Goal: Task Accomplishment & Management: Manage account settings

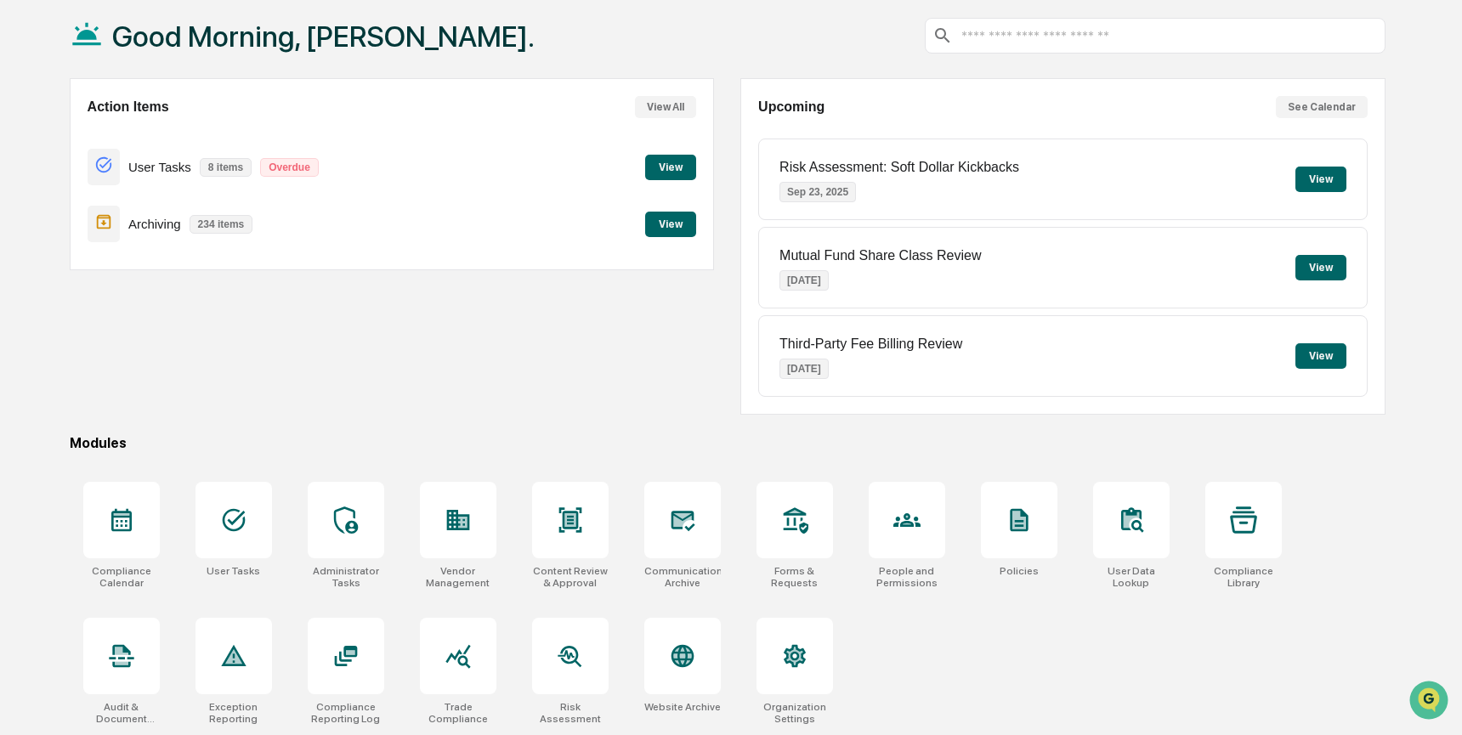
scroll to position [91, 0]
click at [557, 541] on div at bounding box center [570, 520] width 77 height 77
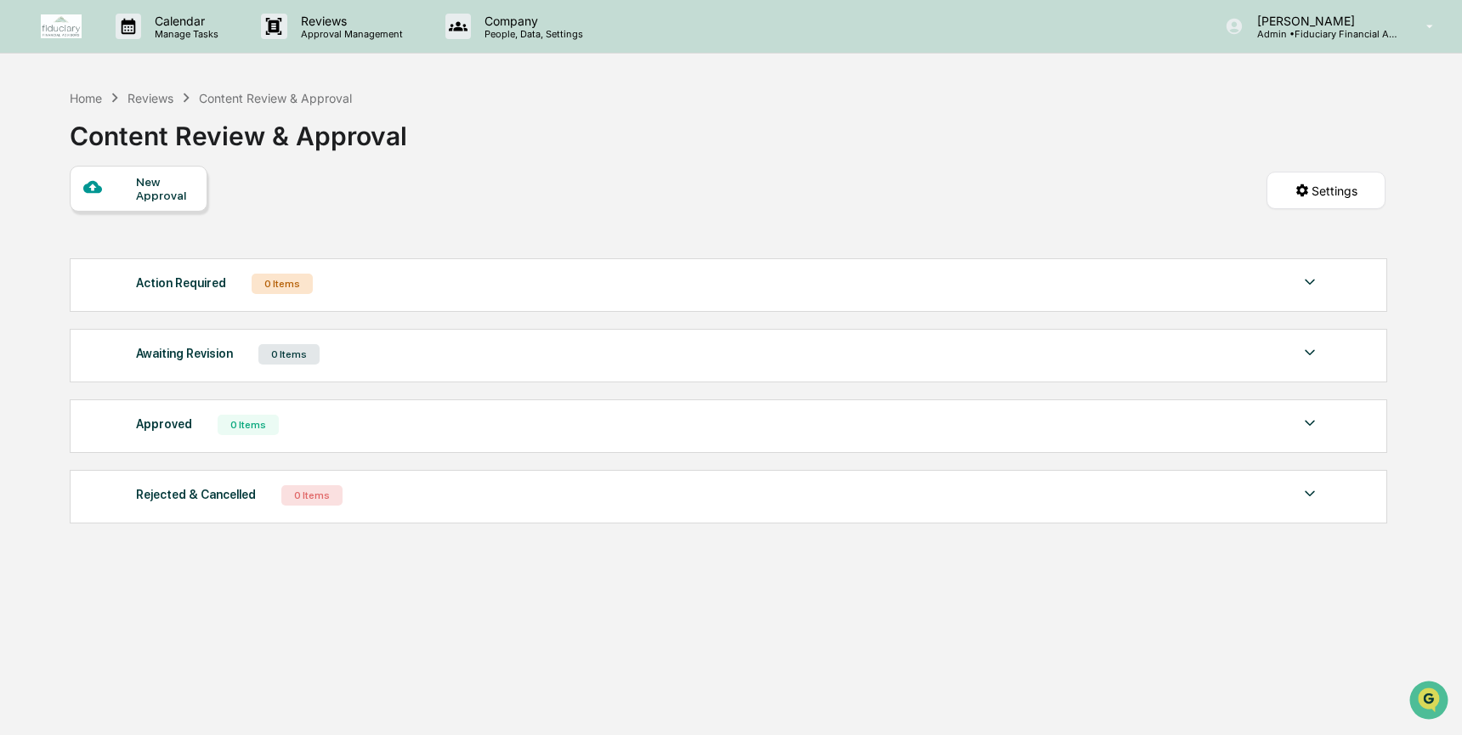
click at [200, 241] on div "New Approval Settings" at bounding box center [728, 208] width 1316 height 84
click at [92, 98] on div "Home" at bounding box center [86, 98] width 32 height 14
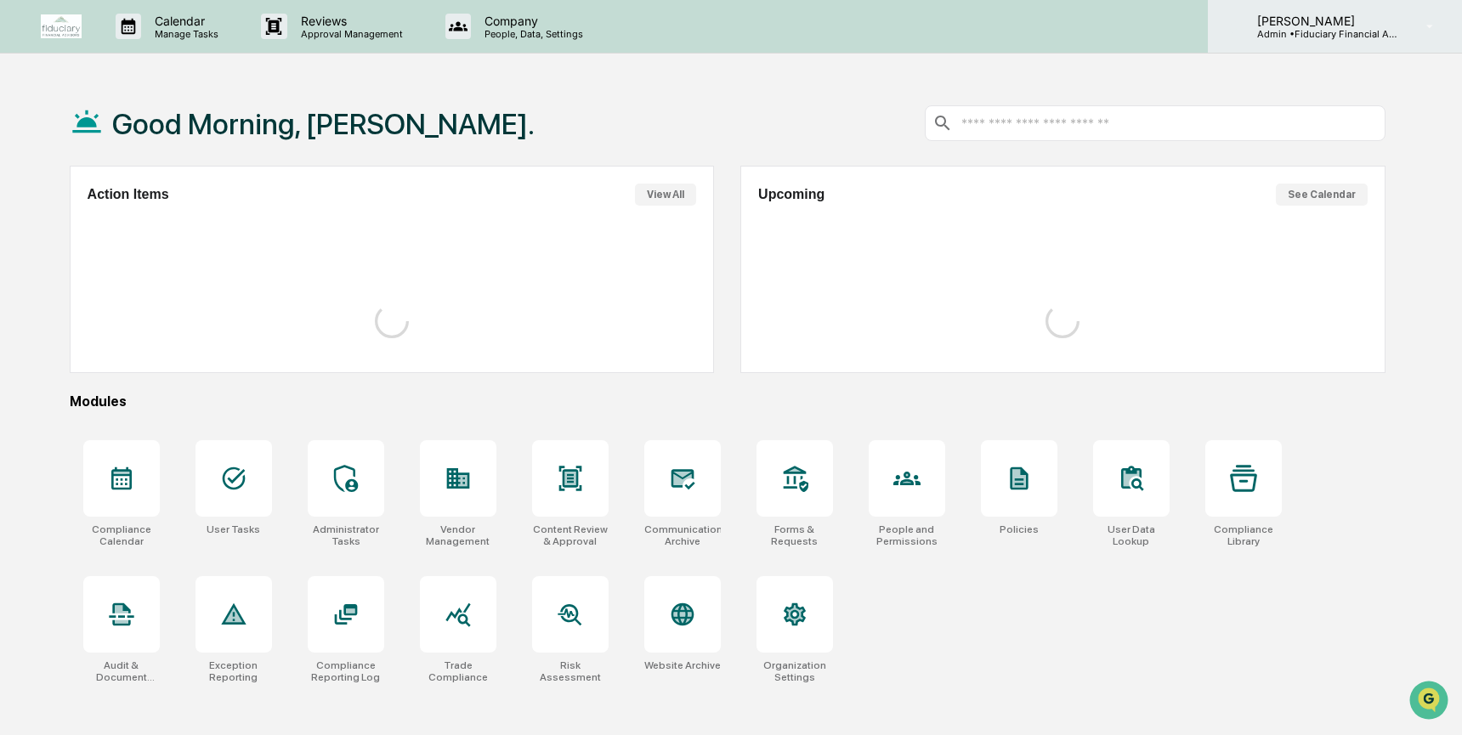
click at [1274, 28] on p "Admin • Fiduciary Financial Advisors" at bounding box center [1323, 34] width 158 height 12
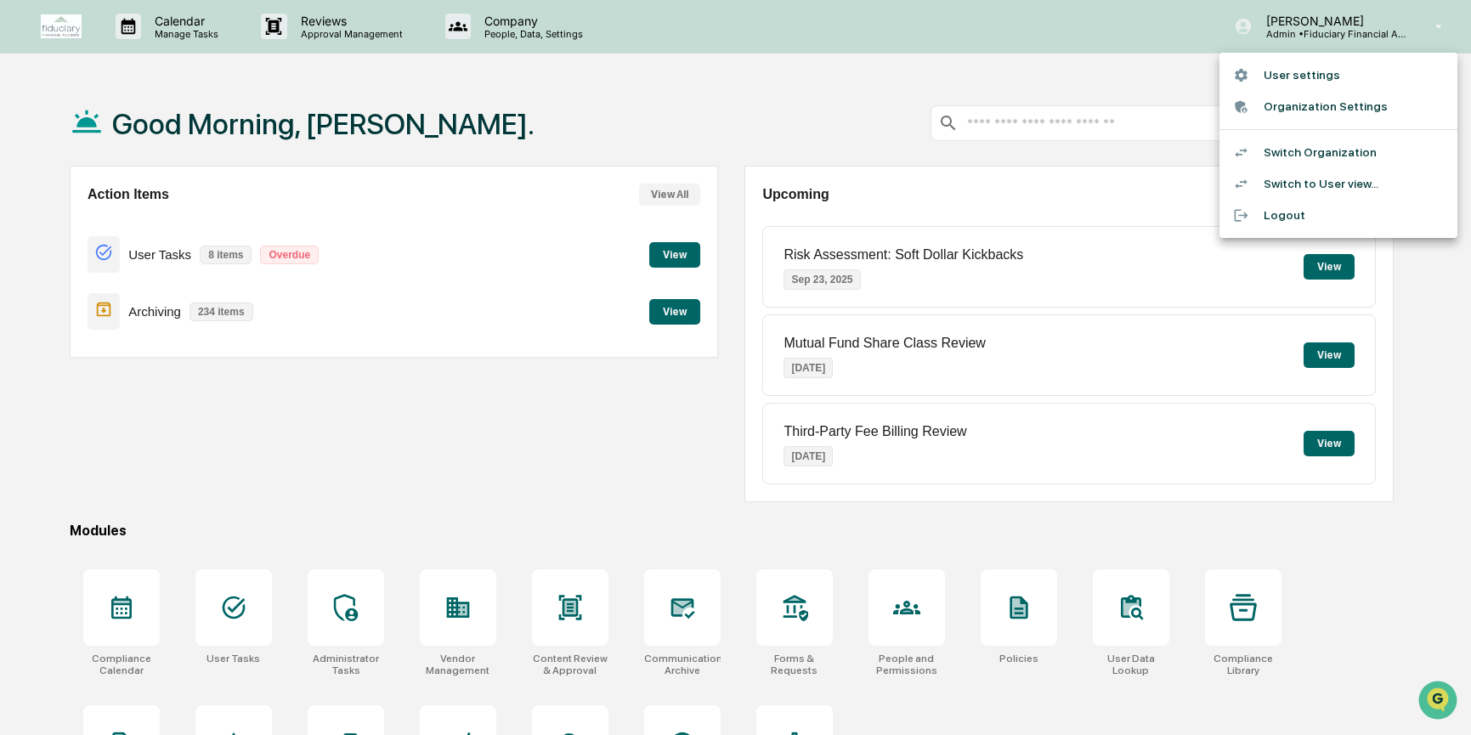
drag, startPoint x: 1119, startPoint y: 66, endPoint x: 986, endPoint y: 57, distance: 132.9
click at [1118, 65] on div at bounding box center [735, 367] width 1471 height 735
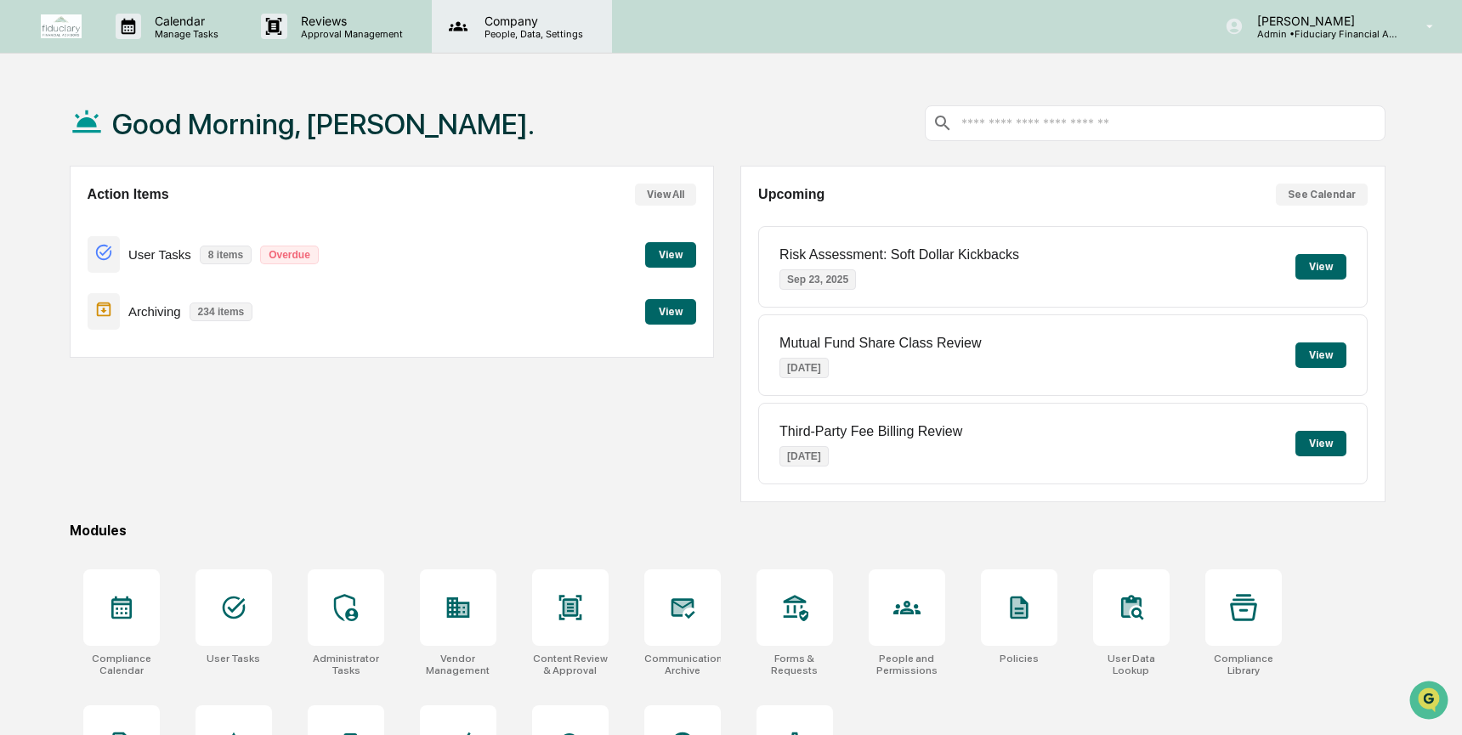
click at [552, 33] on p "People, Data, Settings" at bounding box center [531, 34] width 121 height 12
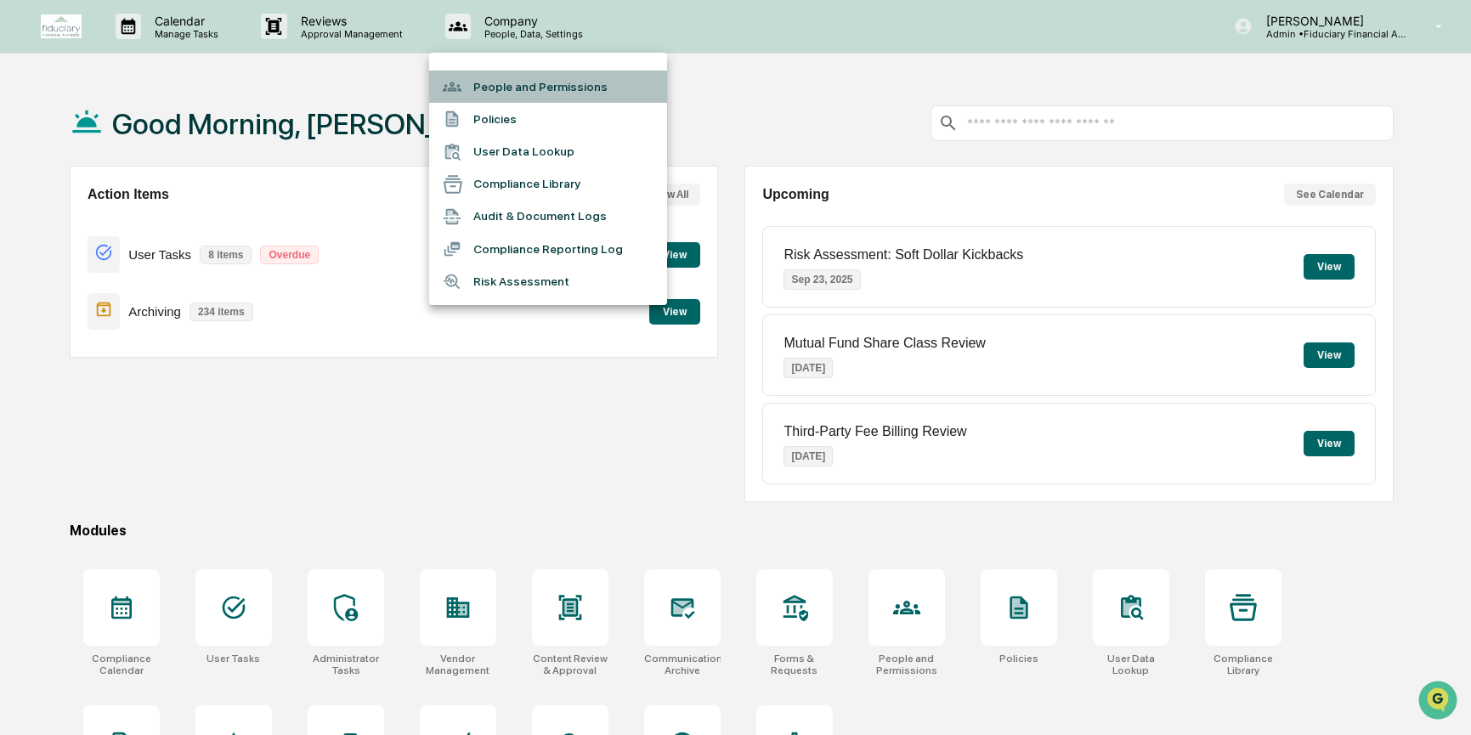
click at [534, 87] on li "People and Permissions" at bounding box center [548, 87] width 238 height 32
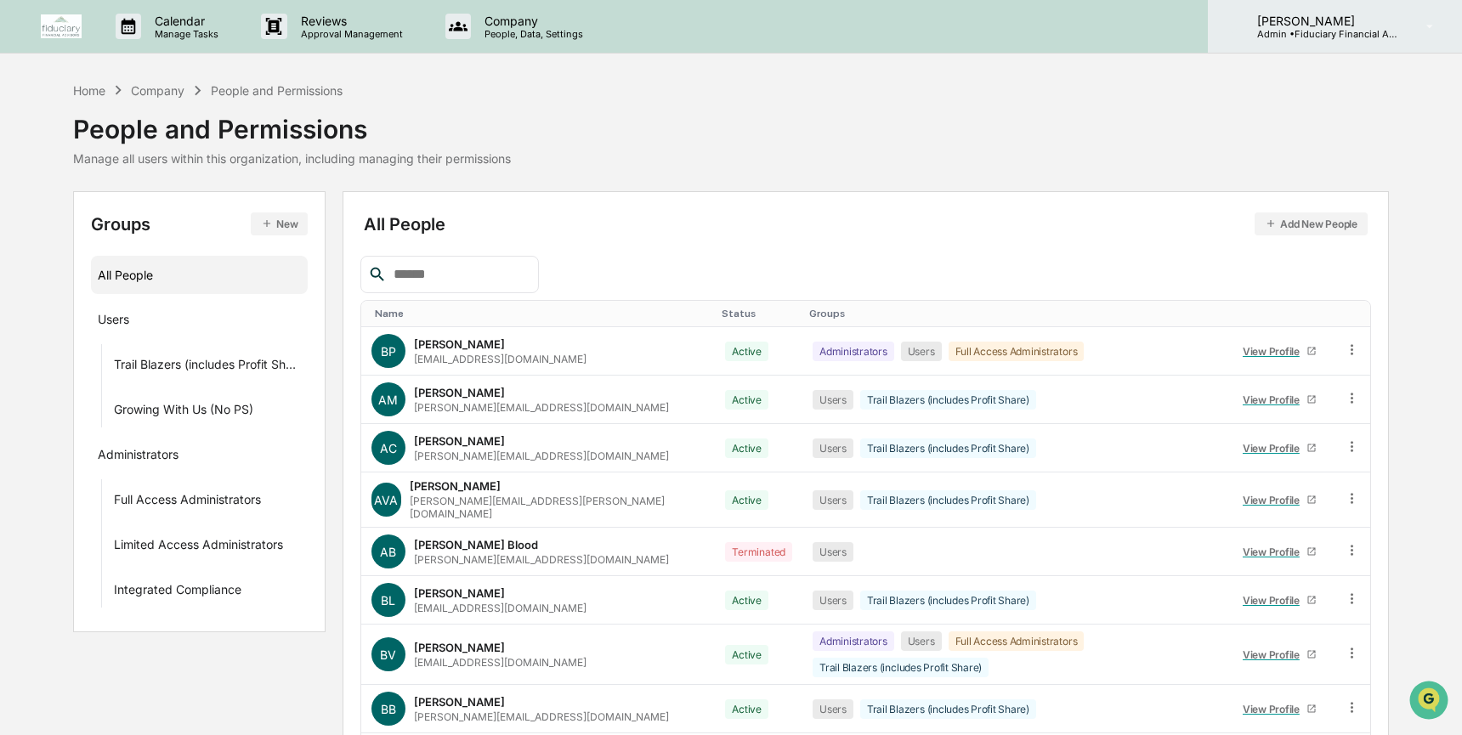
click at [1338, 26] on p "[PERSON_NAME]" at bounding box center [1323, 21] width 158 height 14
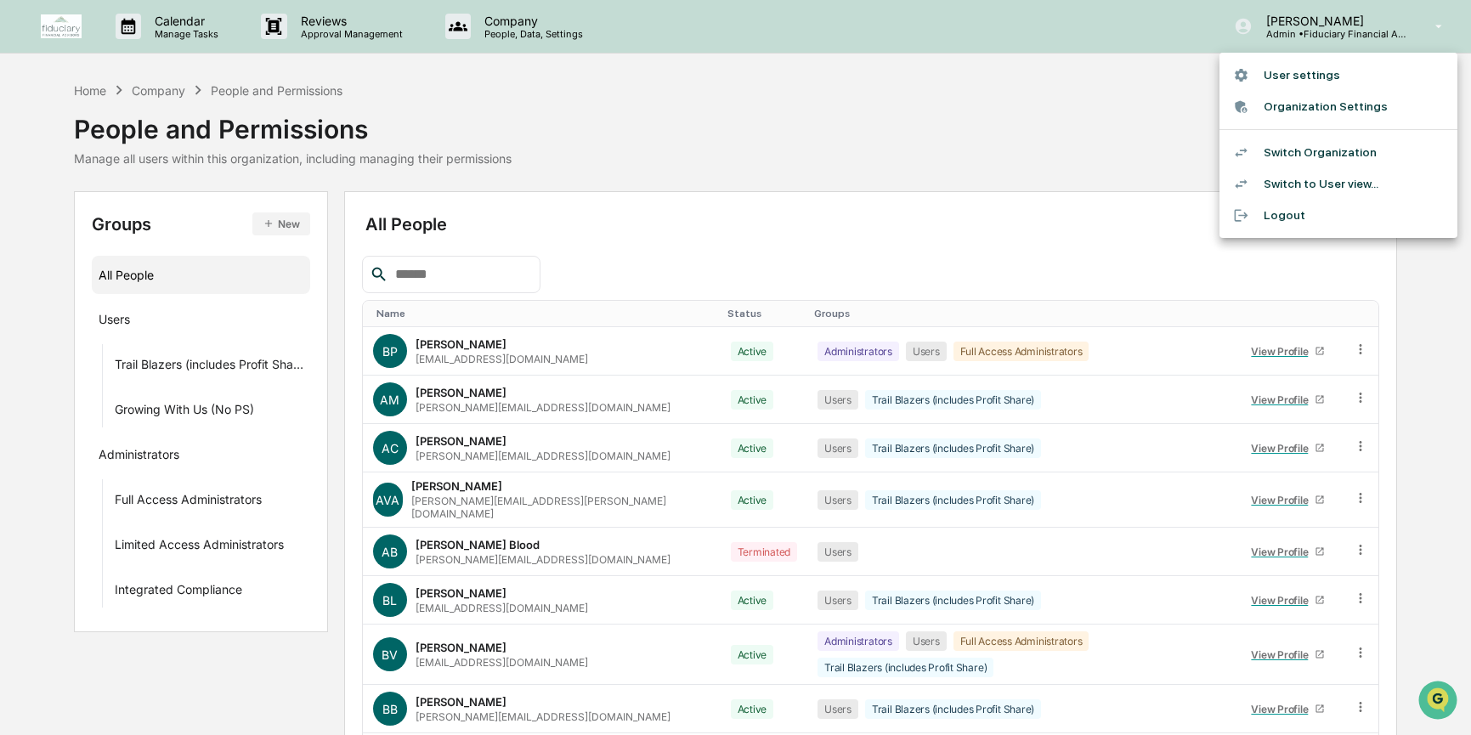
click at [904, 285] on div at bounding box center [735, 367] width 1471 height 735
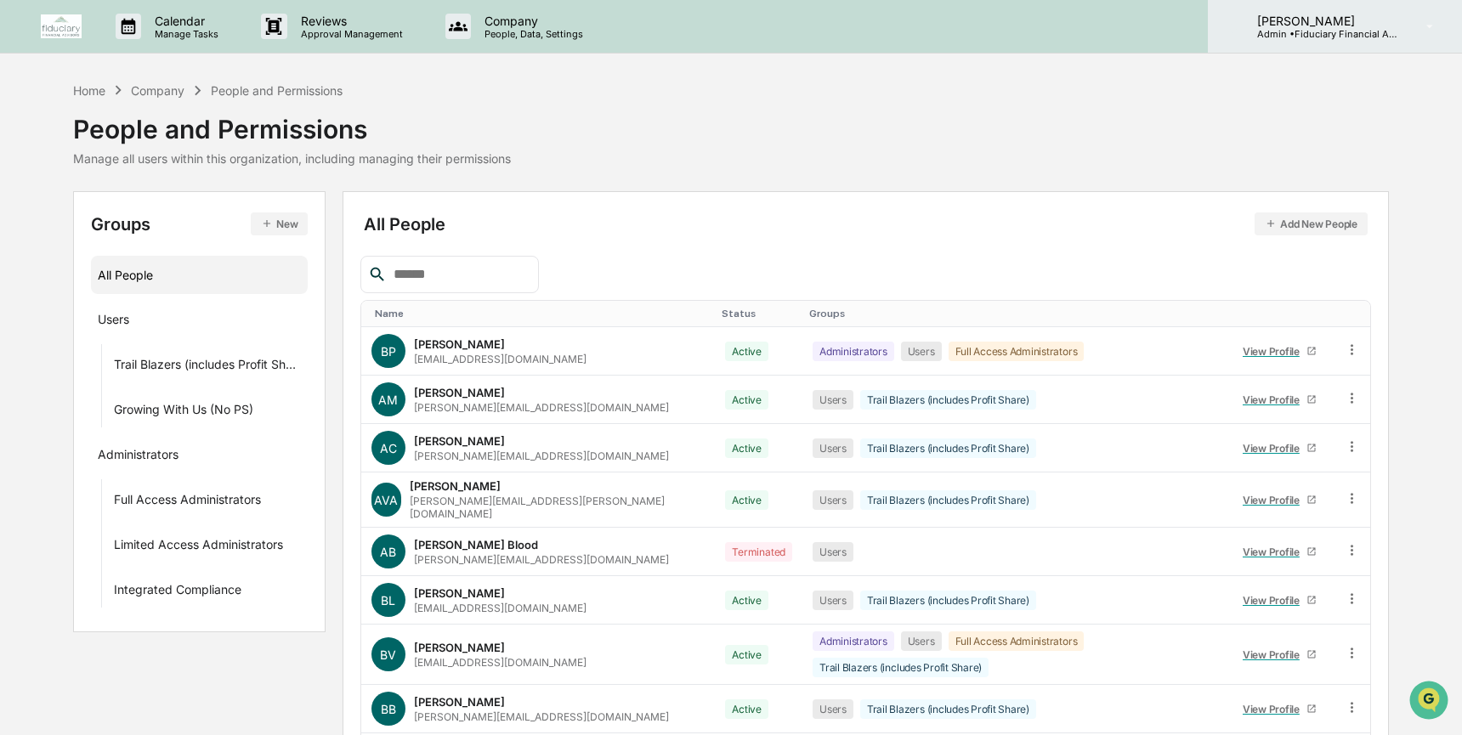
click at [1340, 20] on p "[PERSON_NAME]" at bounding box center [1323, 21] width 158 height 14
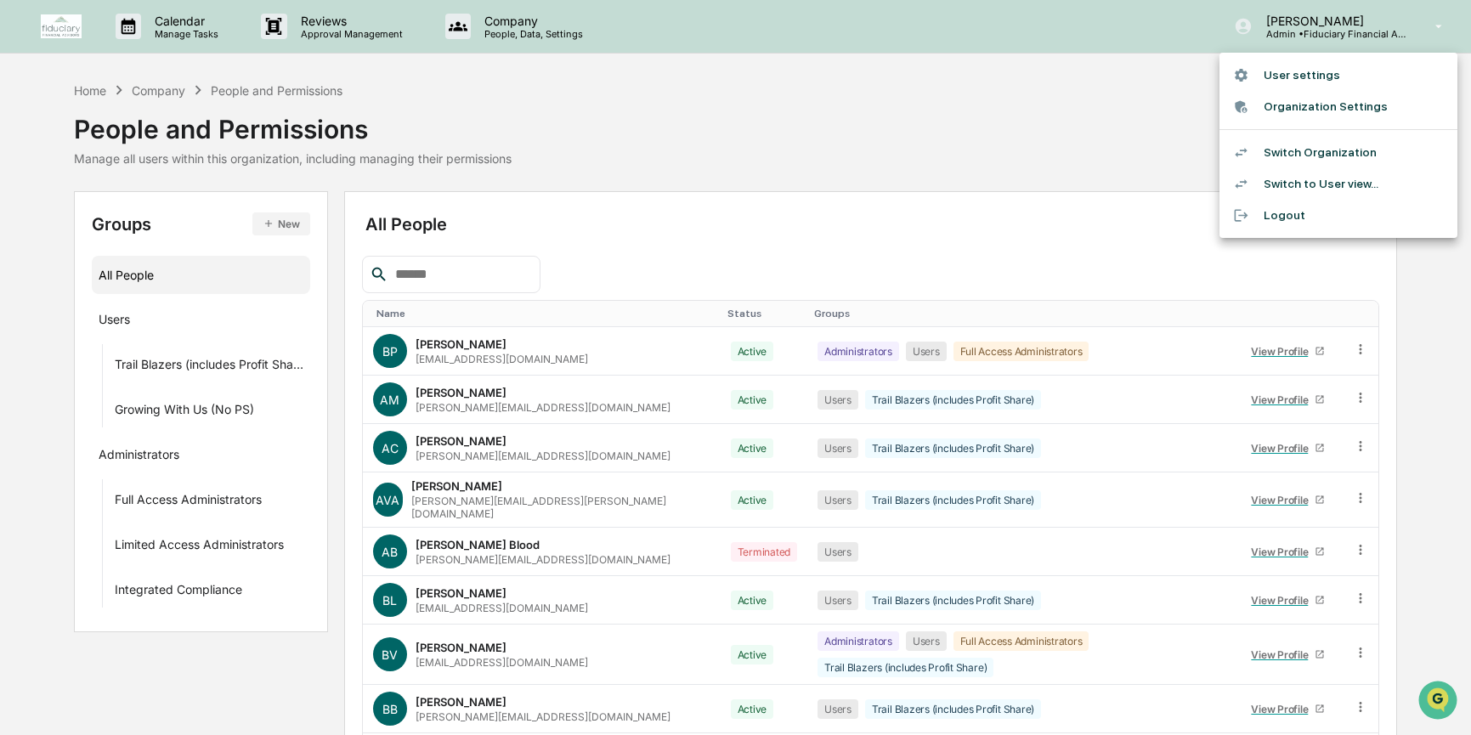
click at [1326, 110] on li "Organization Settings" at bounding box center [1339, 106] width 238 height 31
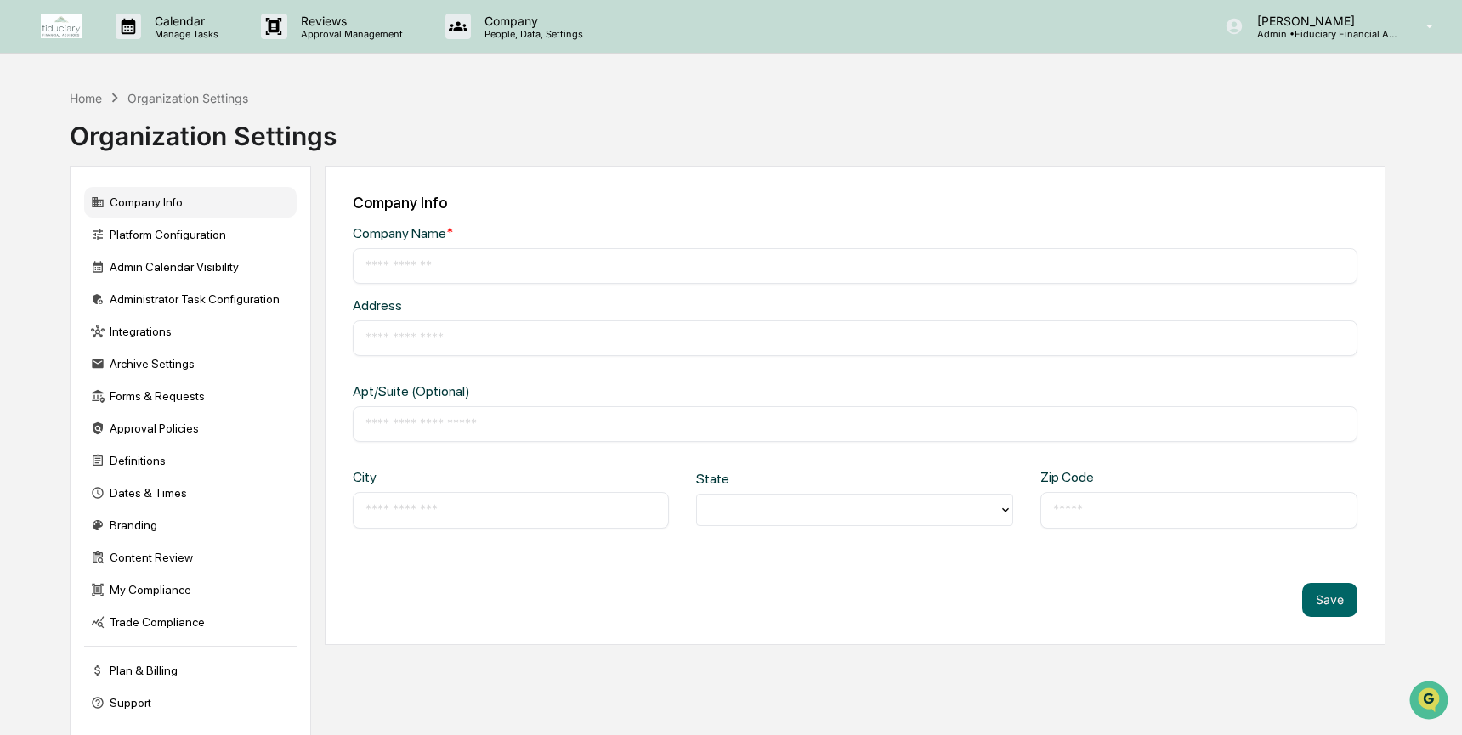
type input "**********"
type input "*********"
type input "**********"
type input "*****"
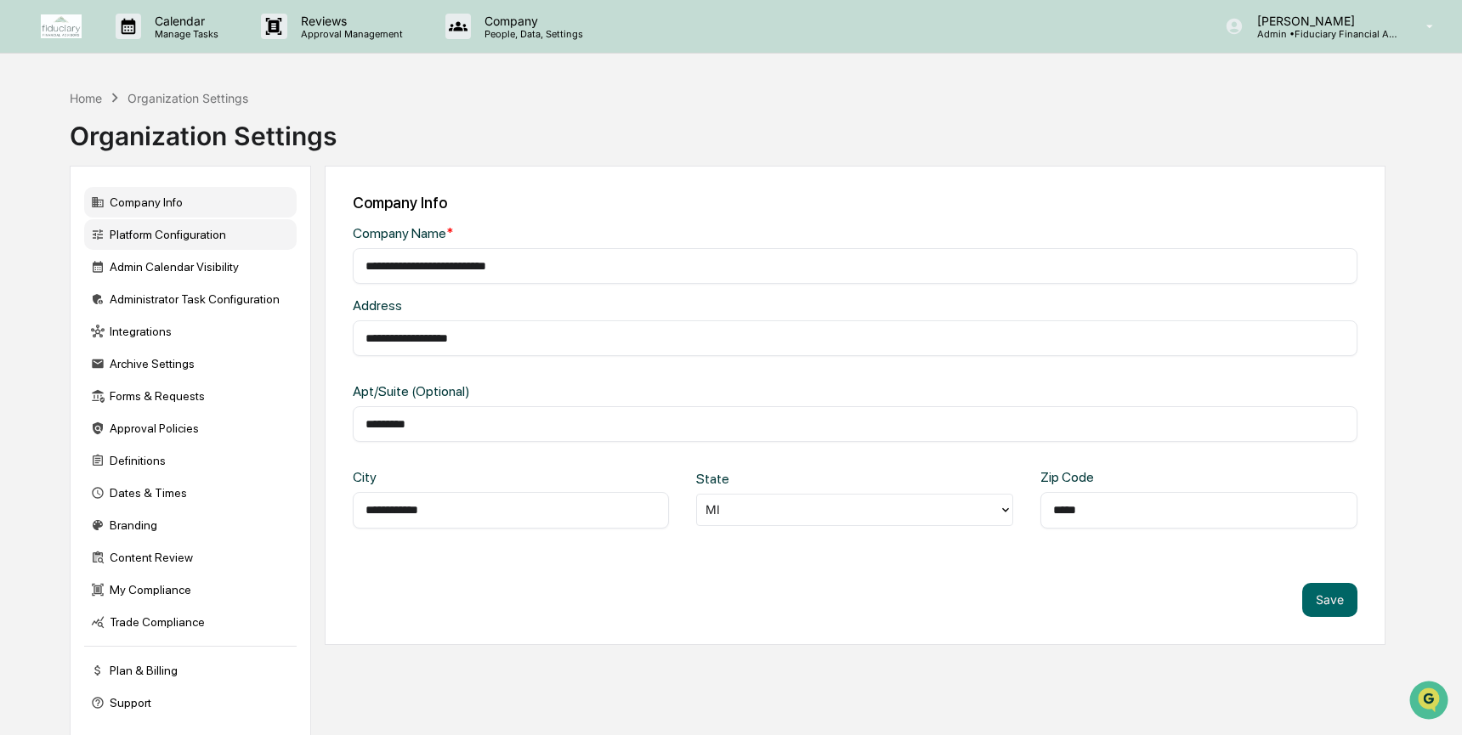
click at [181, 235] on div "Platform Configuration" at bounding box center [190, 234] width 213 height 31
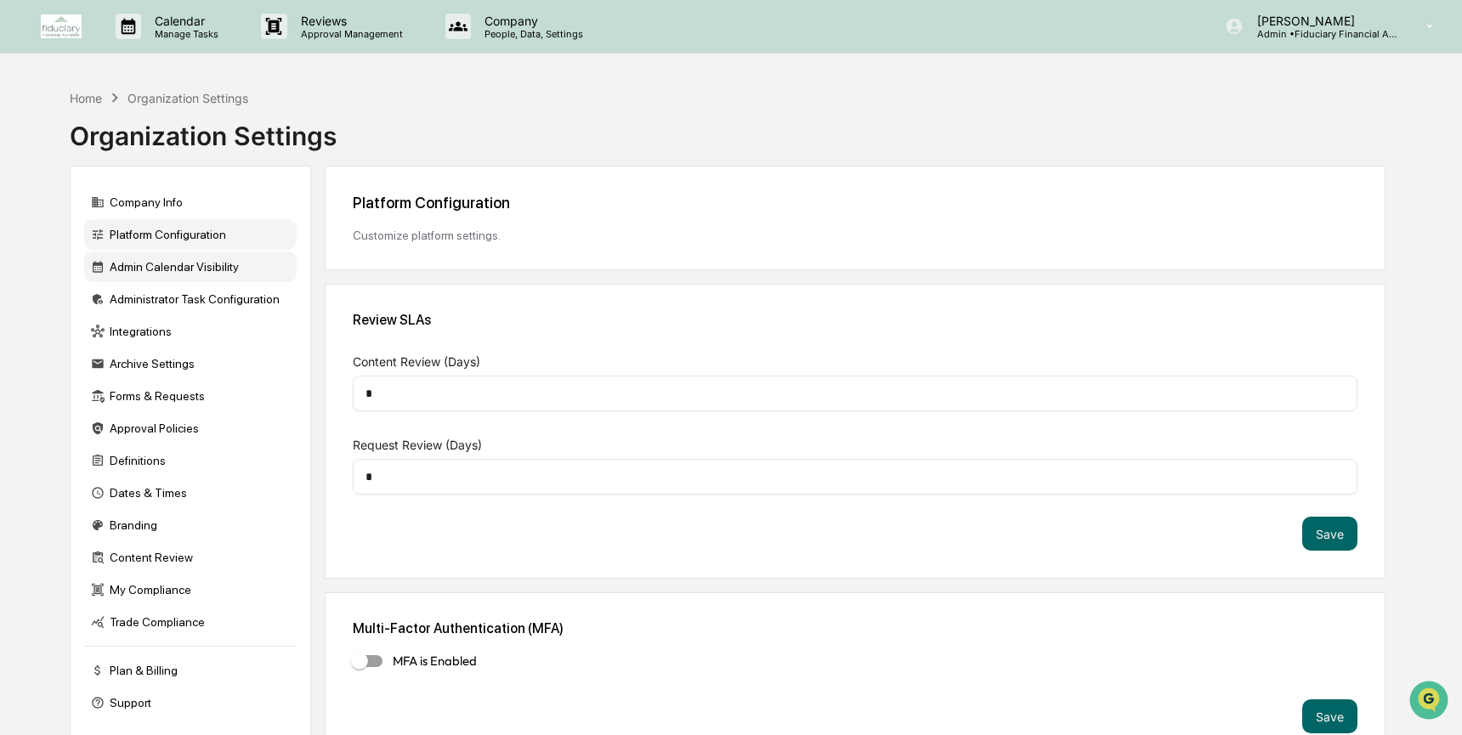
click at [190, 264] on div "Admin Calendar Visibility" at bounding box center [190, 267] width 213 height 31
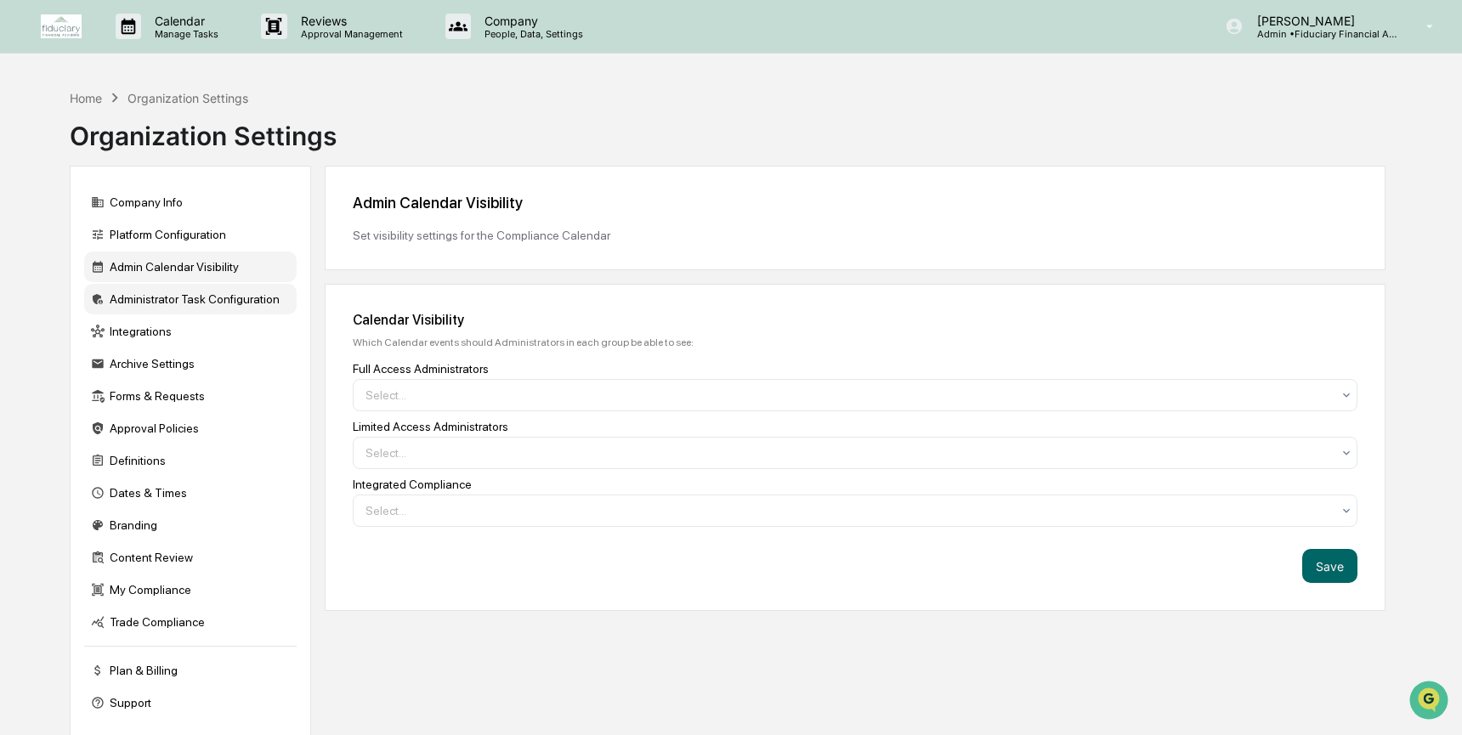
click at [195, 296] on div "Administrator Task Configuration" at bounding box center [190, 299] width 213 height 31
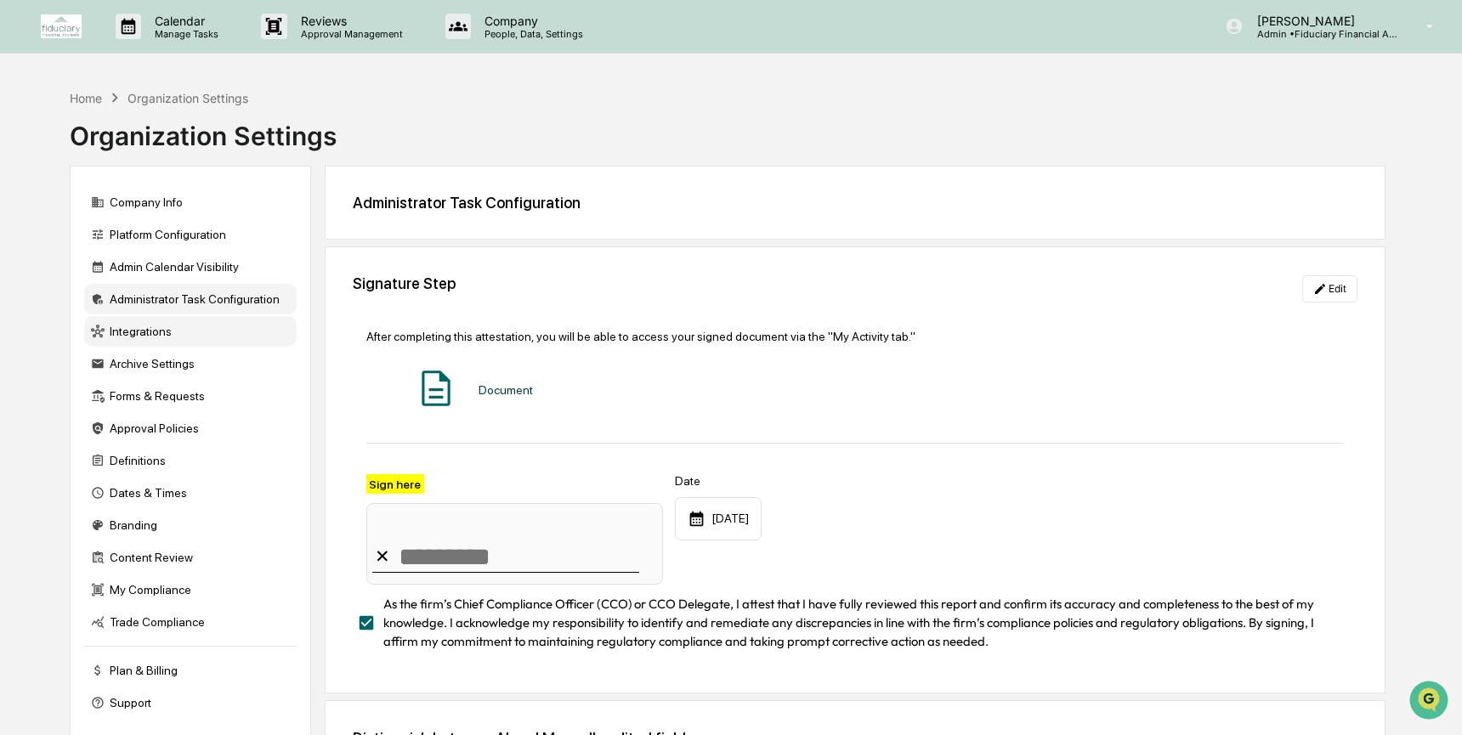
click at [201, 340] on div "Integrations" at bounding box center [190, 331] width 213 height 31
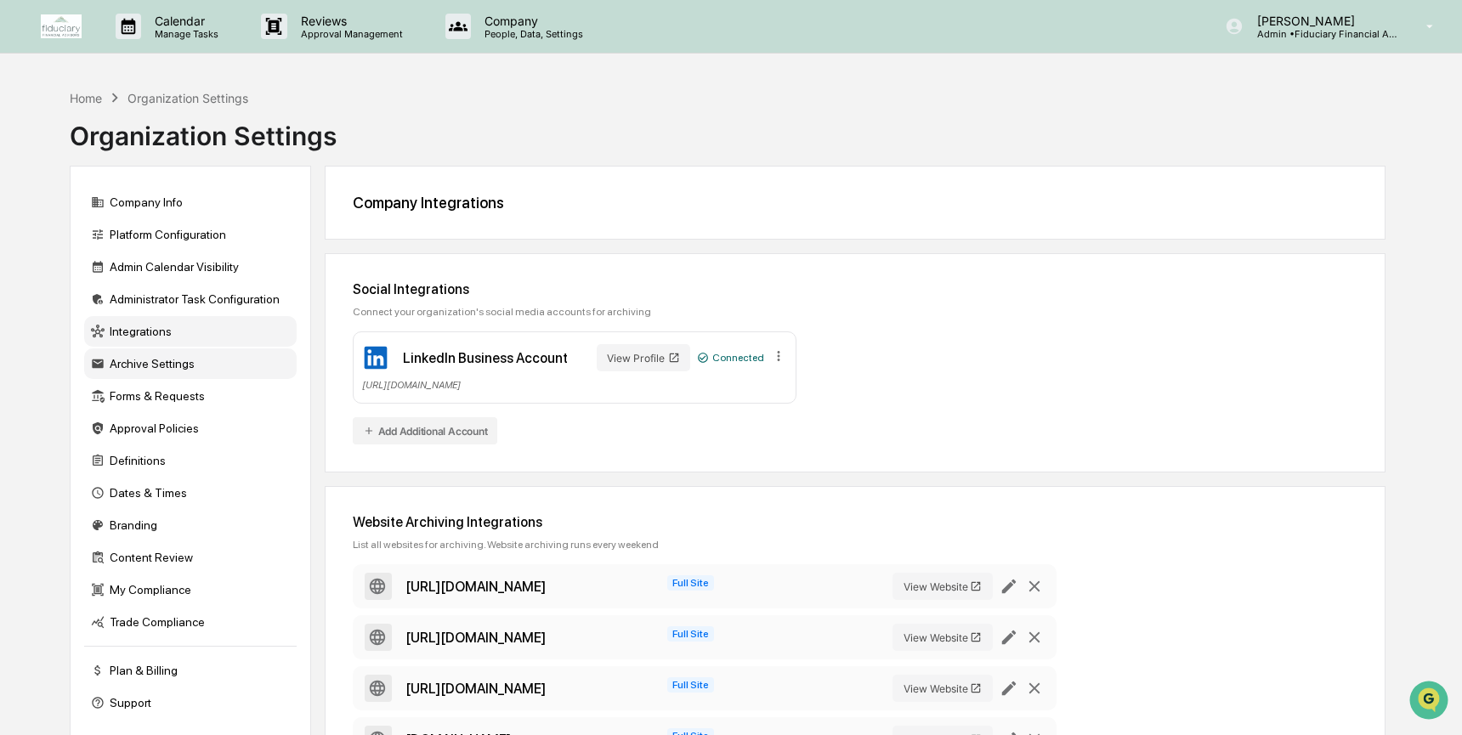
click at [159, 371] on div "Archive Settings" at bounding box center [190, 364] width 213 height 31
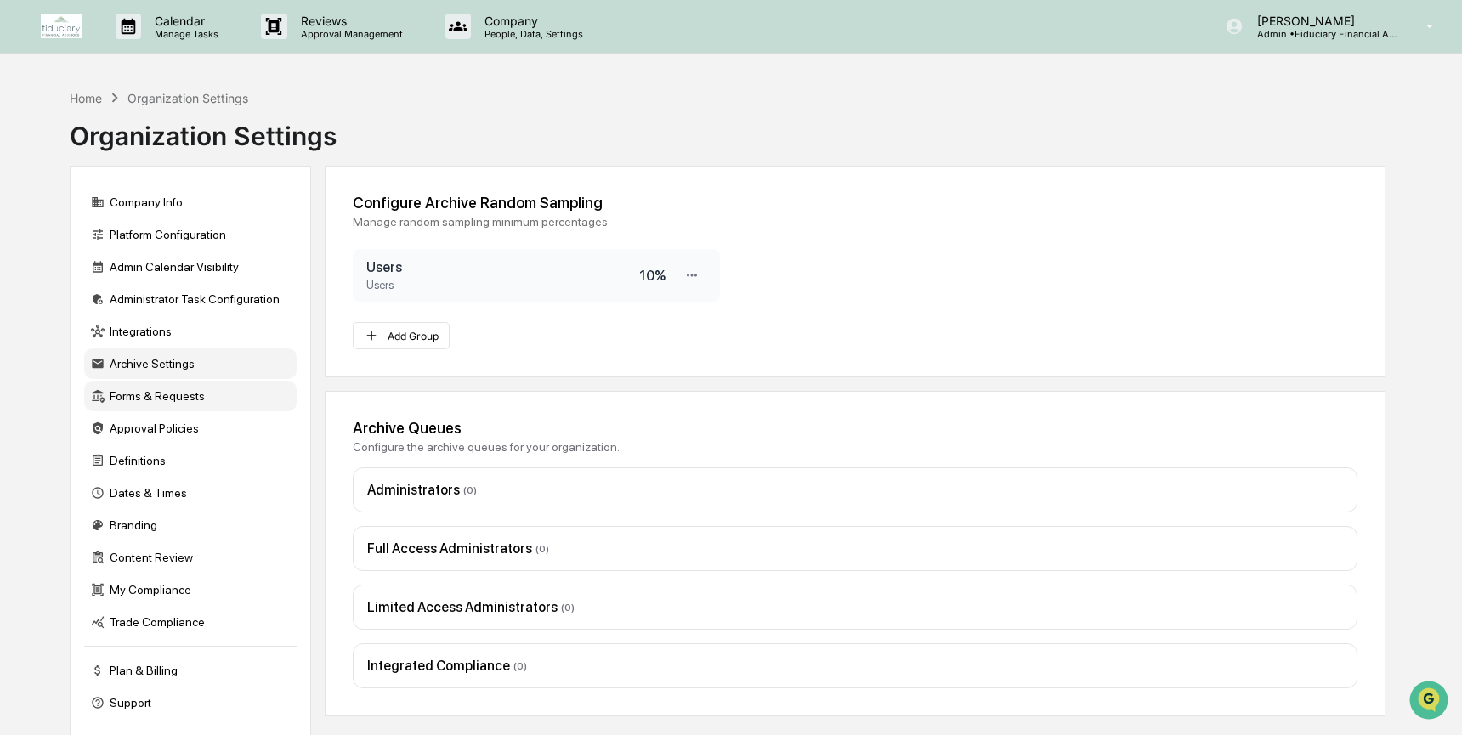
click at [173, 404] on div "Forms & Requests" at bounding box center [190, 396] width 213 height 31
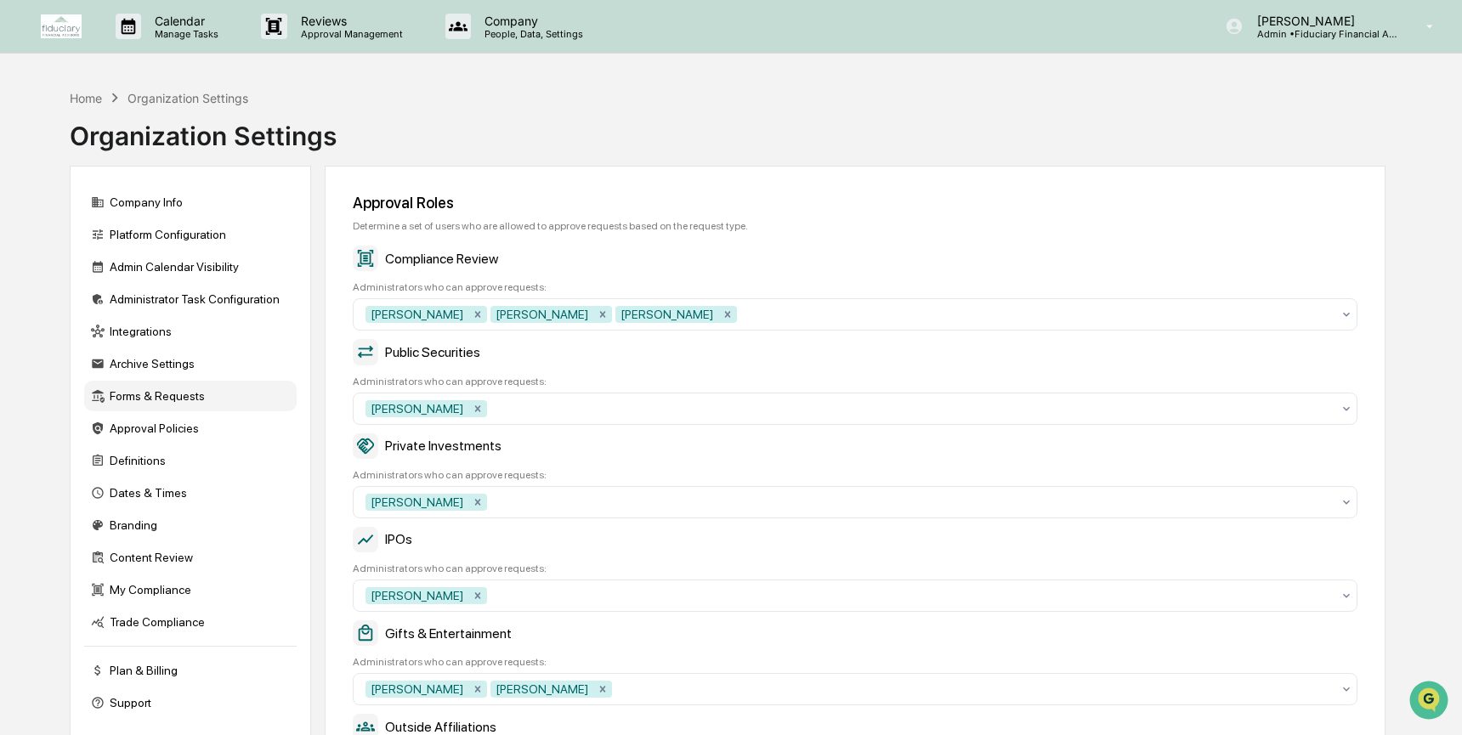
drag, startPoint x: 488, startPoint y: 292, endPoint x: 587, endPoint y: 291, distance: 99.5
click at [587, 291] on div "Administrators who can approve requests:" at bounding box center [855, 287] width 1005 height 12
click at [86, 97] on div "Home" at bounding box center [86, 98] width 32 height 14
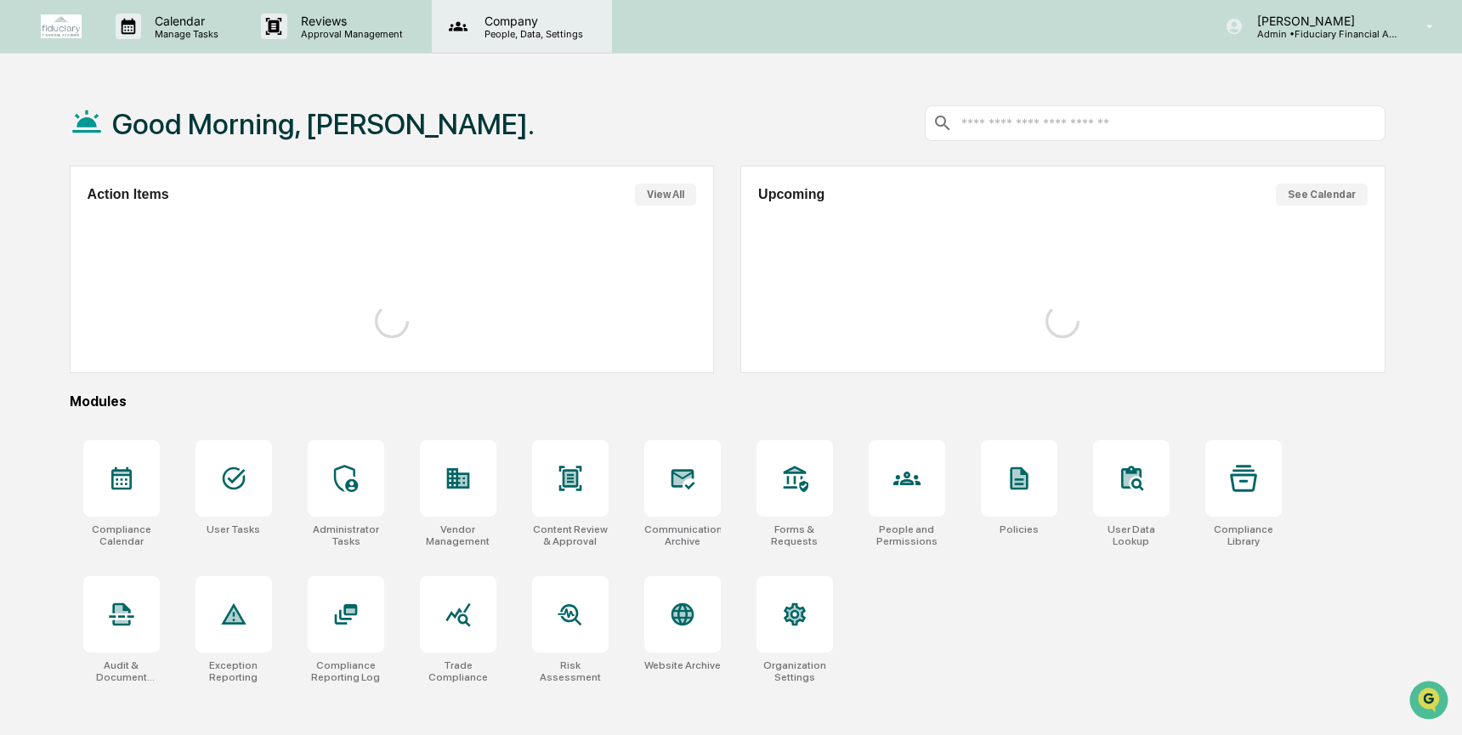
click at [521, 33] on p "People, Data, Settings" at bounding box center [531, 34] width 121 height 12
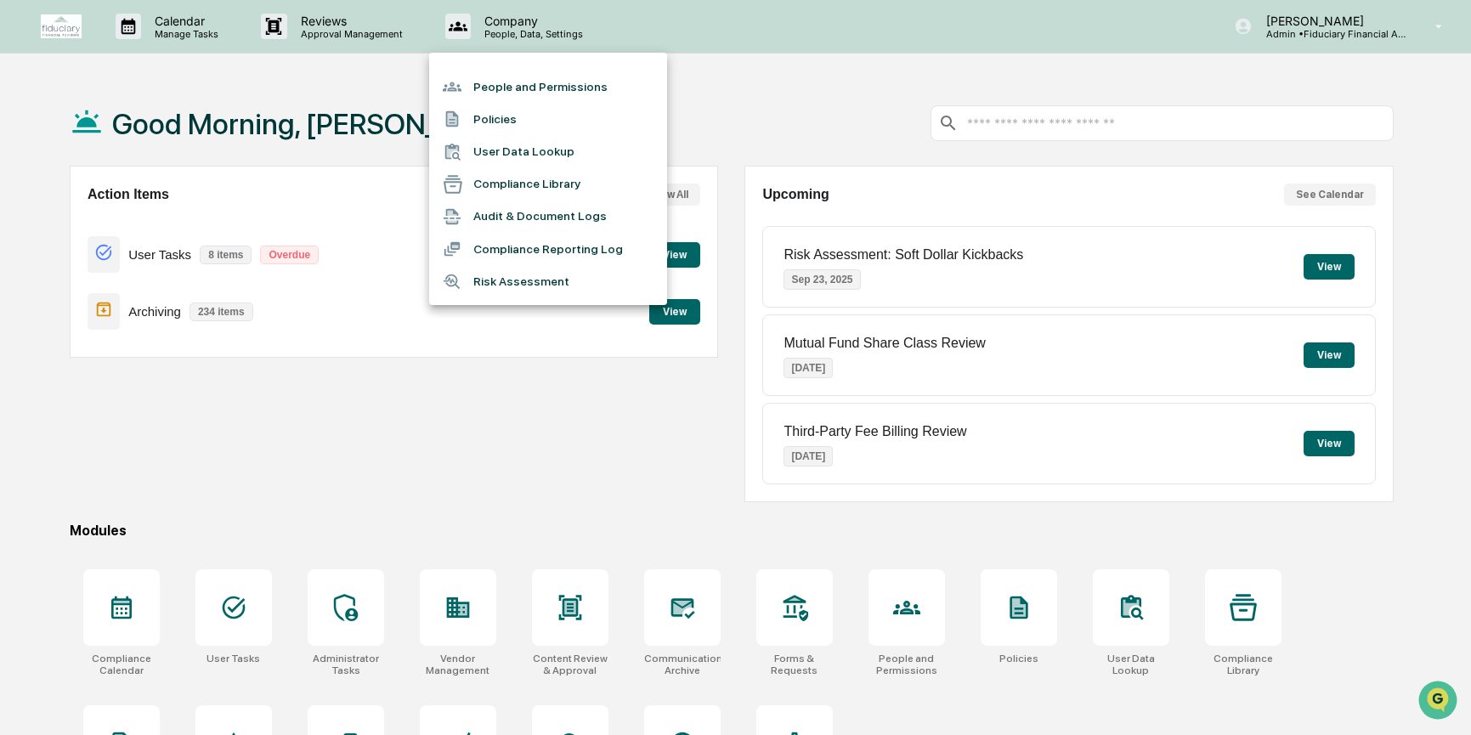
click at [552, 80] on li "People and Permissions" at bounding box center [548, 87] width 238 height 32
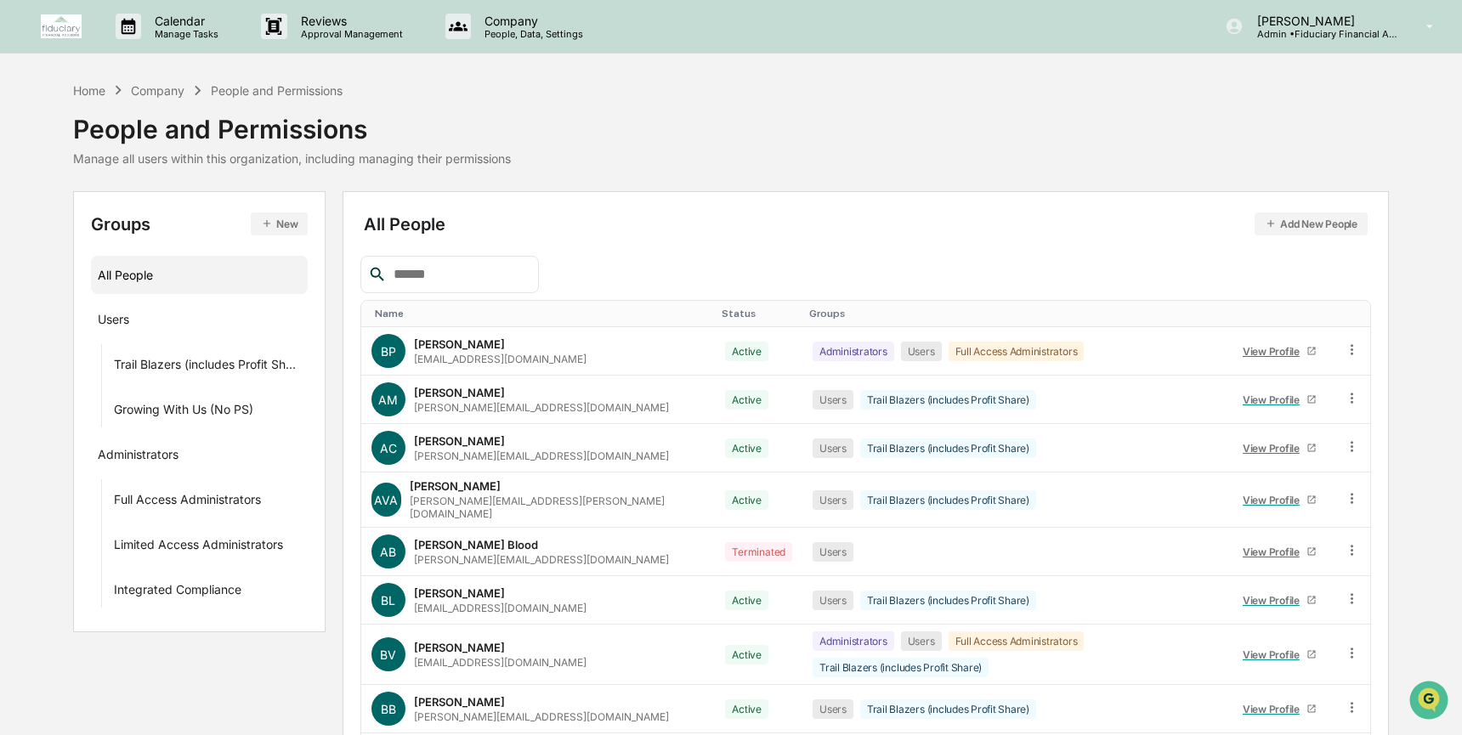
click at [465, 275] on input "text" at bounding box center [459, 275] width 145 height 22
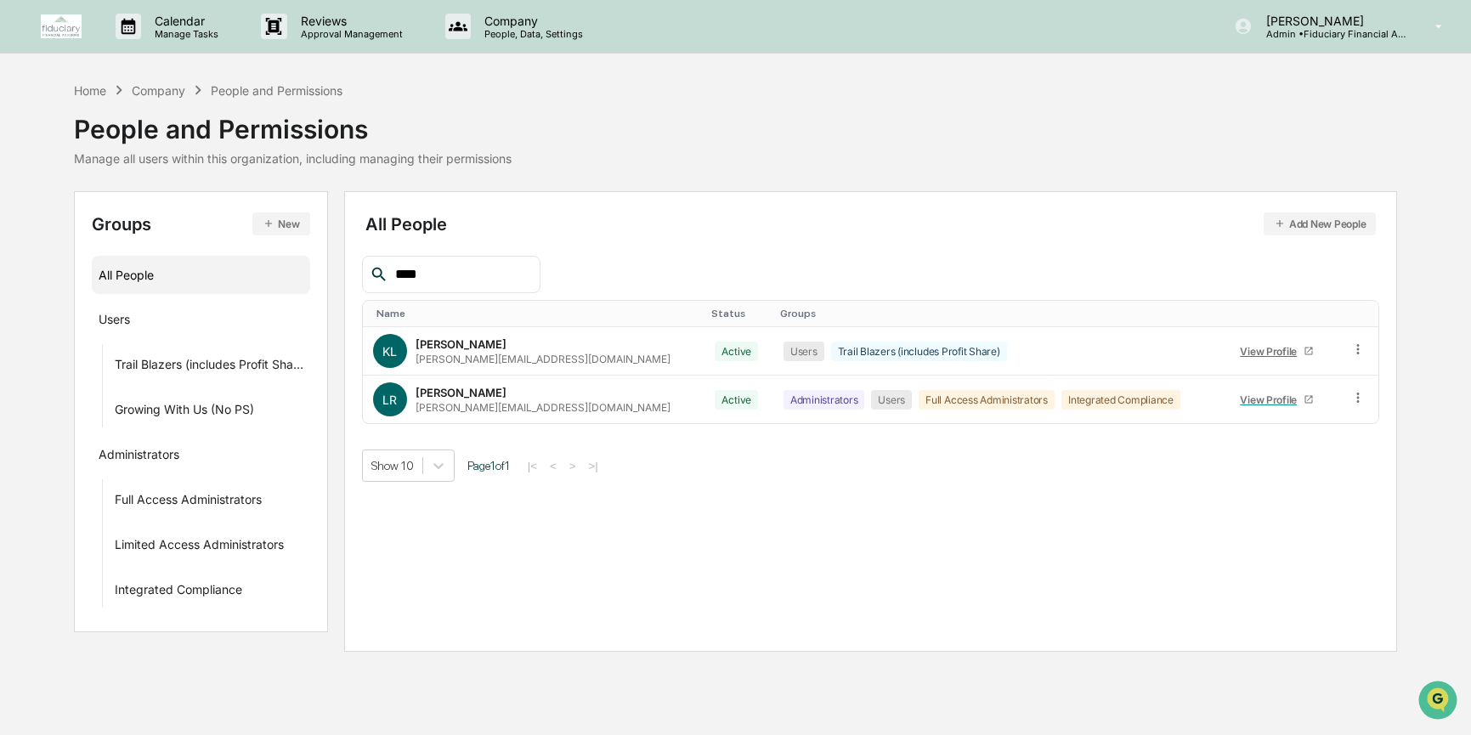
type input "****"
click at [548, 259] on div "****" at bounding box center [871, 274] width 1018 height 37
click at [94, 95] on div "Home" at bounding box center [90, 90] width 32 height 14
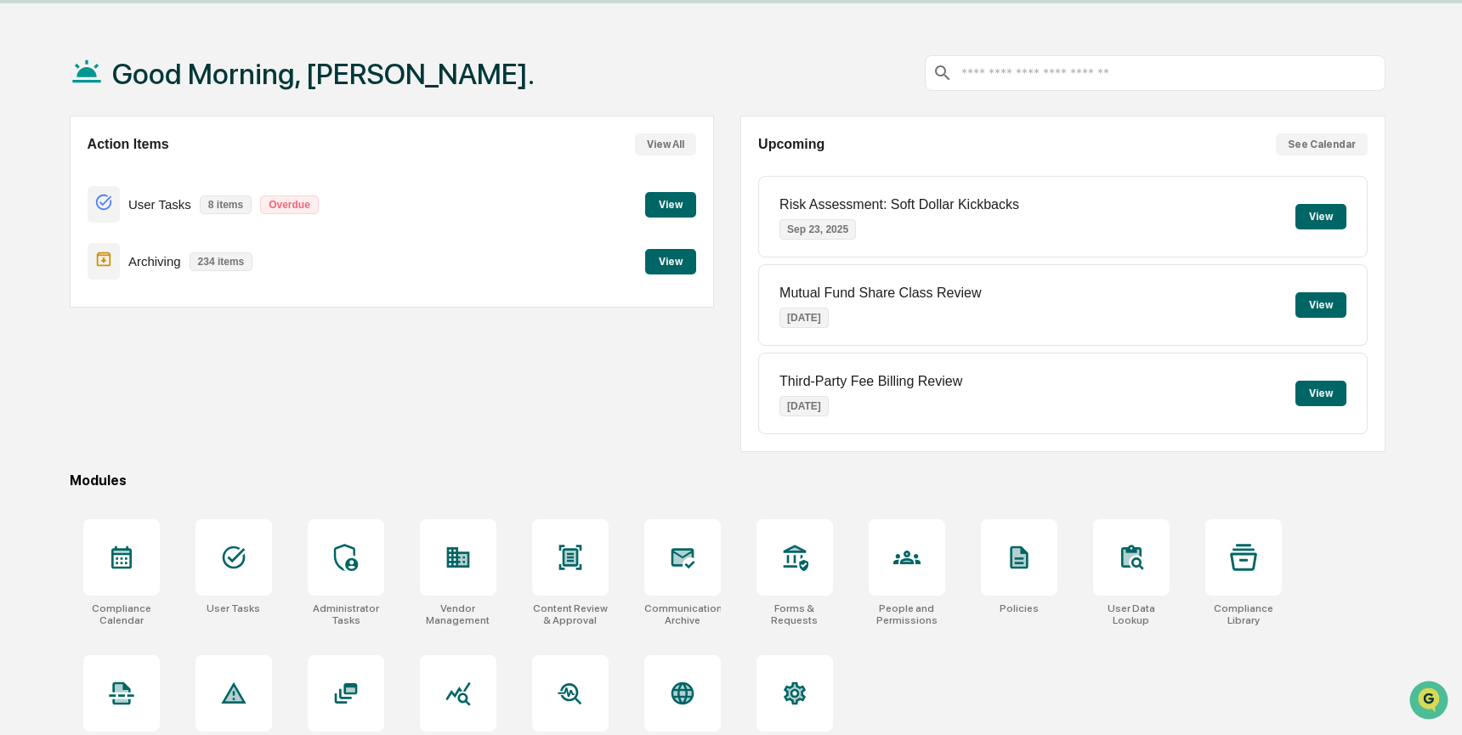
scroll to position [91, 0]
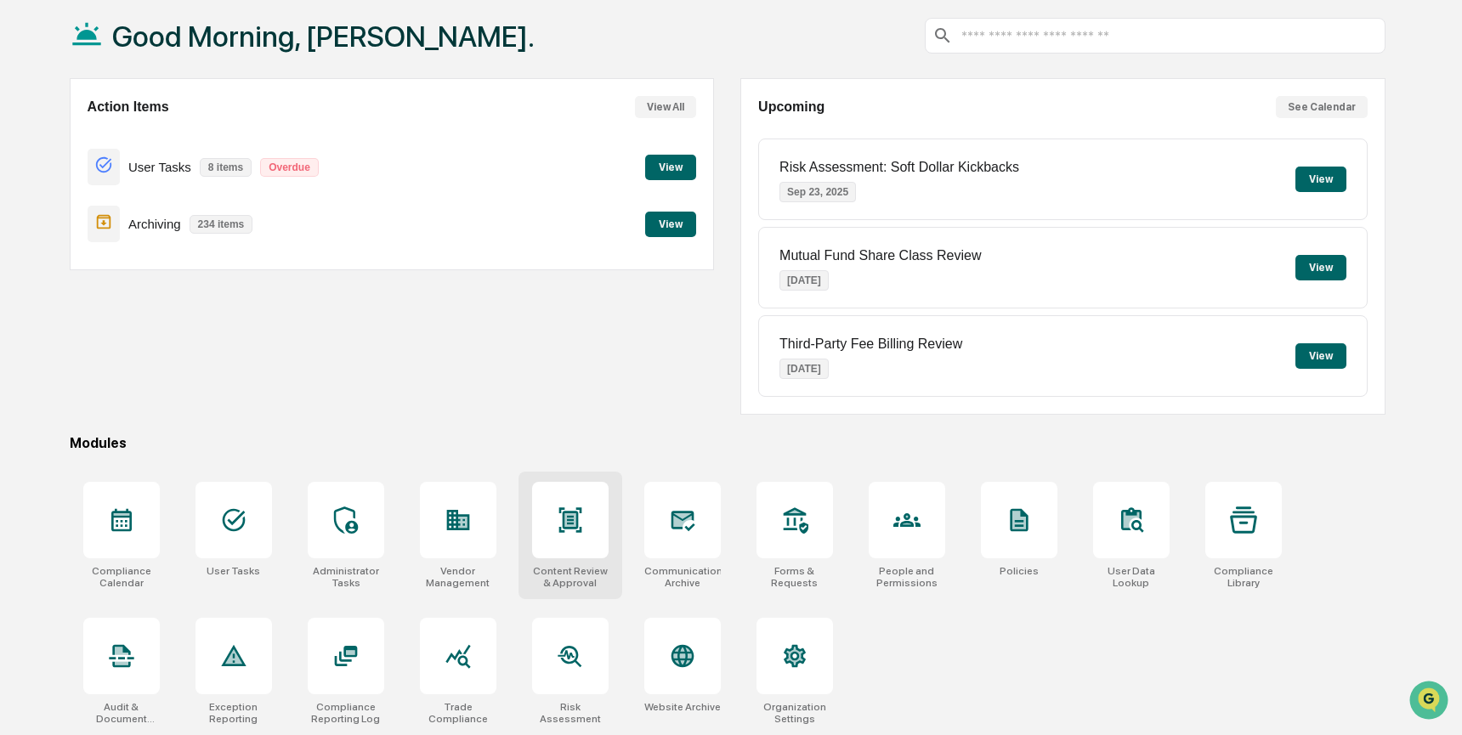
click at [577, 527] on icon at bounding box center [570, 520] width 27 height 27
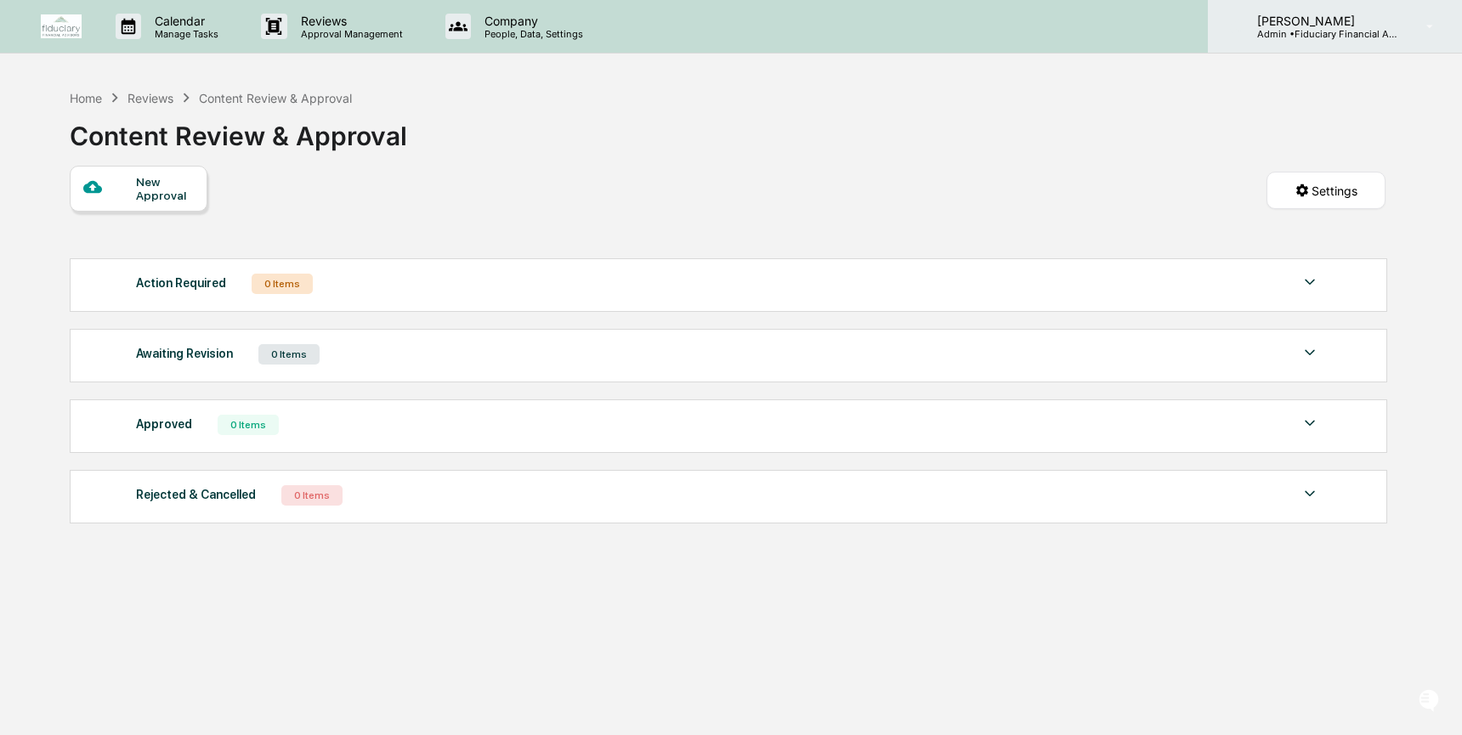
click at [1280, 32] on p "Admin • Fiduciary Financial Advisors" at bounding box center [1323, 34] width 158 height 12
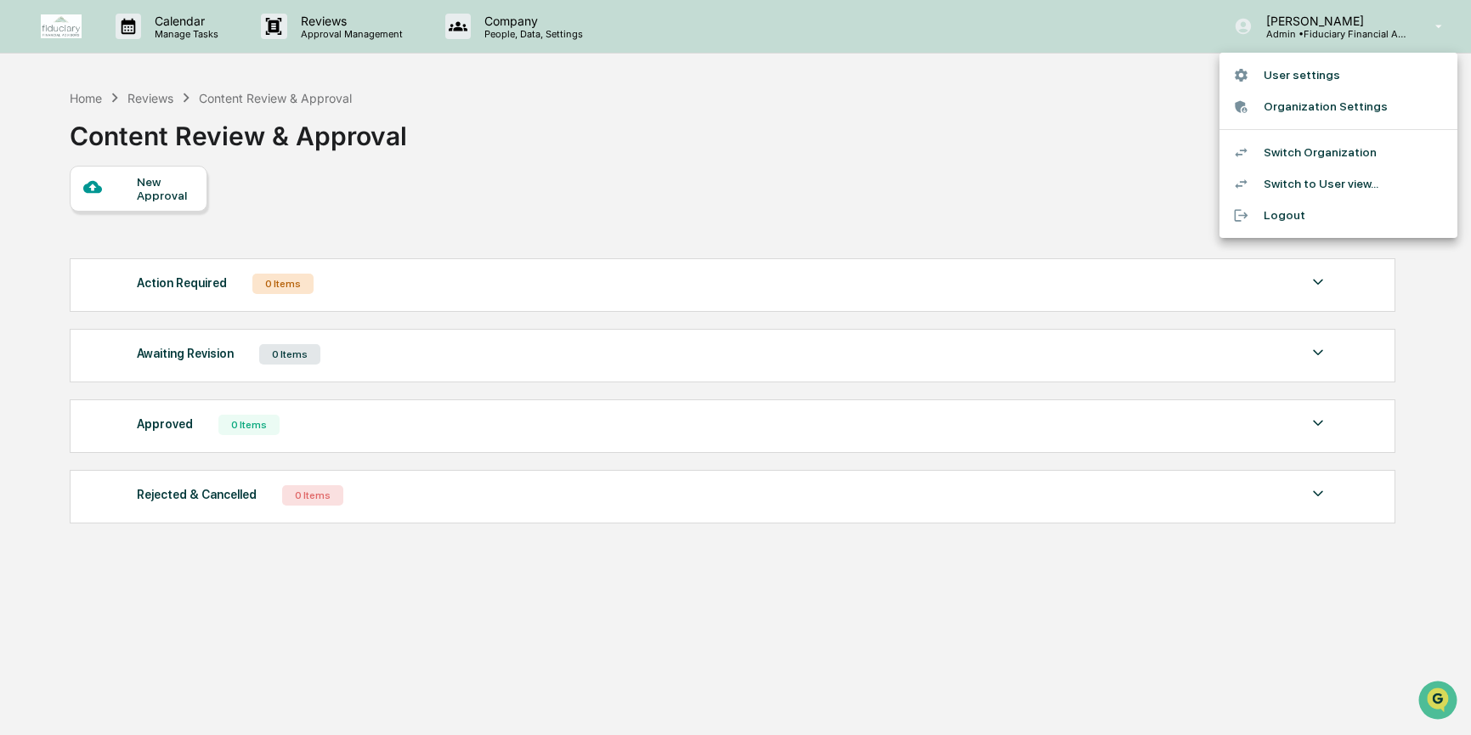
click at [1311, 158] on li "Switch Organization" at bounding box center [1339, 152] width 238 height 31
